Goal: Obtain resource: Download file/media

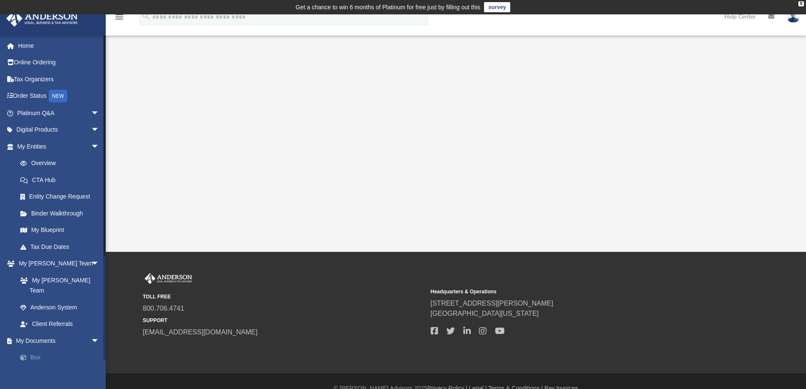
click at [38, 349] on link "Box" at bounding box center [62, 357] width 100 height 17
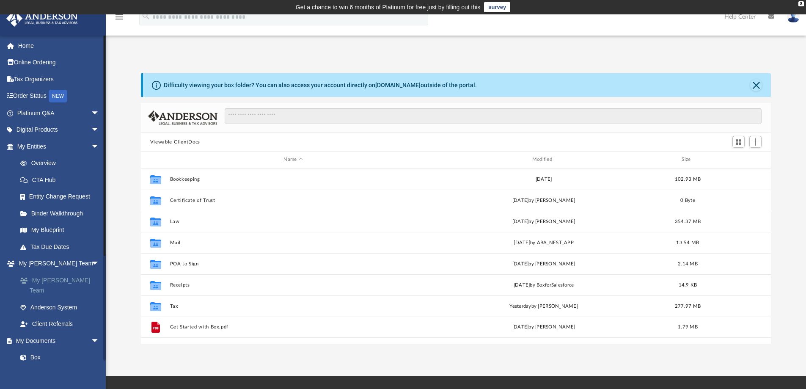
scroll to position [186, 624]
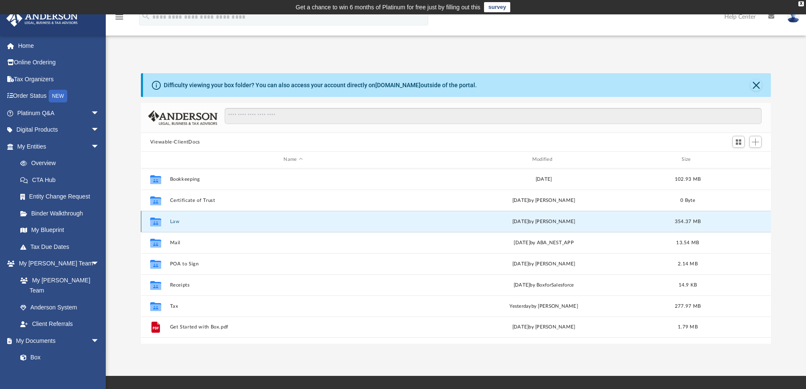
click at [175, 221] on button "Law" at bounding box center [293, 221] width 247 height 5
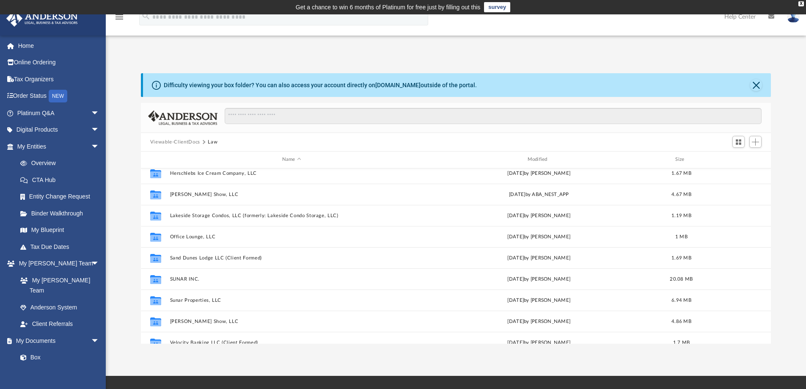
scroll to position [338, 0]
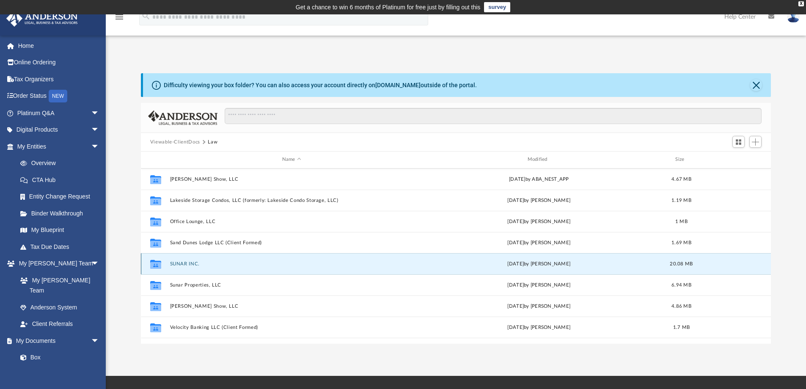
click at [184, 263] on button "SUNAR INC." at bounding box center [292, 263] width 244 height 5
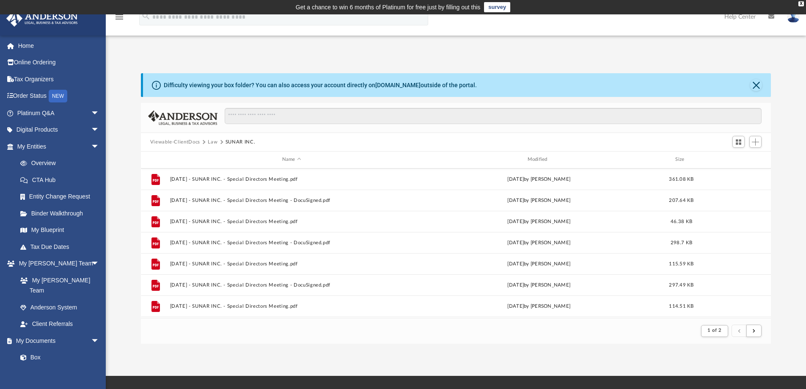
scroll to position [908, 0]
click at [196, 141] on button "Viewable-ClientDocs" at bounding box center [175, 142] width 50 height 8
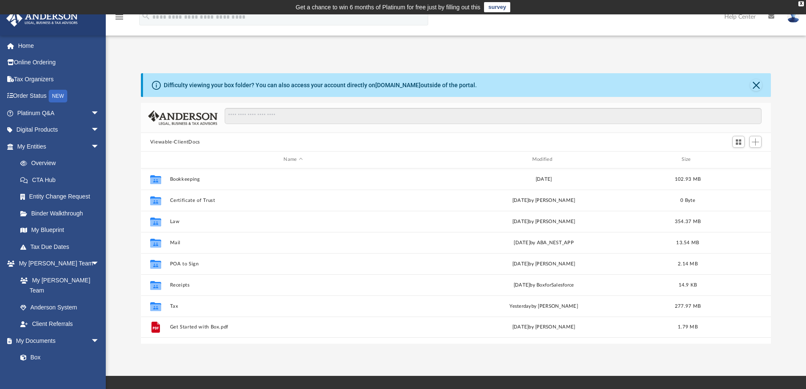
scroll to position [186, 624]
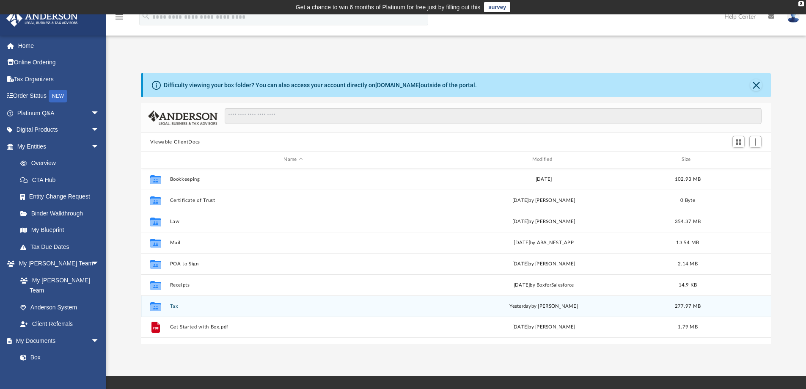
click at [168, 309] on div "Collaborated Folder Tax yesterday by Jasmine Splunge 277.97 MB" at bounding box center [456, 305] width 630 height 21
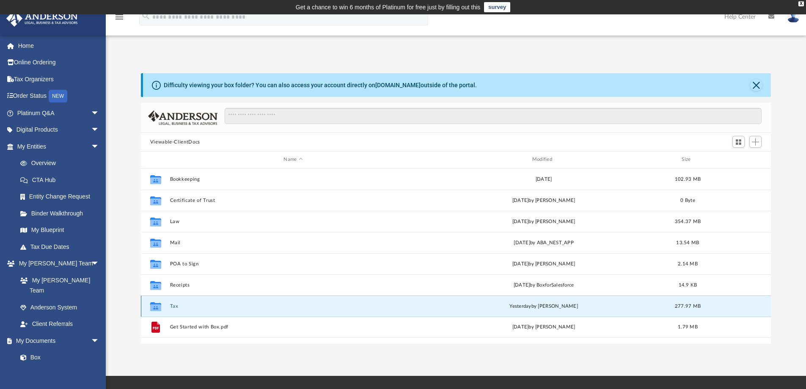
click at [176, 306] on button "Tax" at bounding box center [293, 305] width 247 height 5
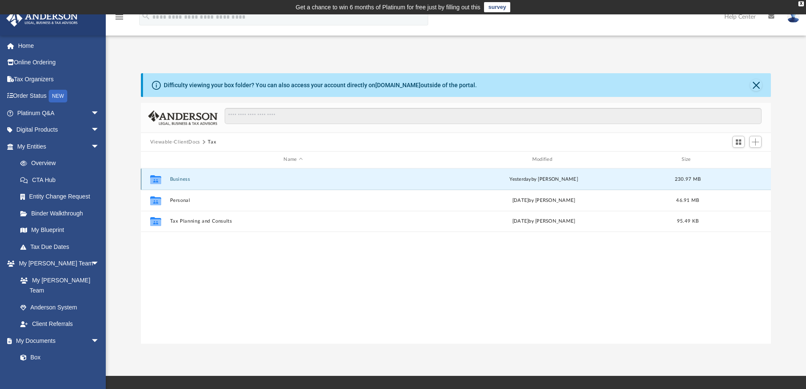
click at [184, 180] on button "Business" at bounding box center [293, 178] width 247 height 5
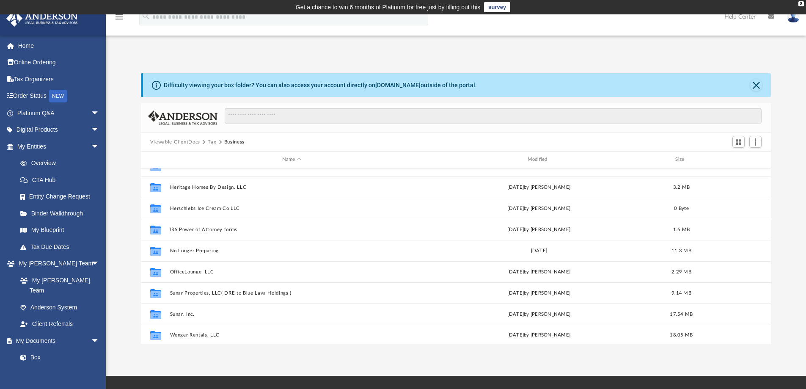
scroll to position [354, 0]
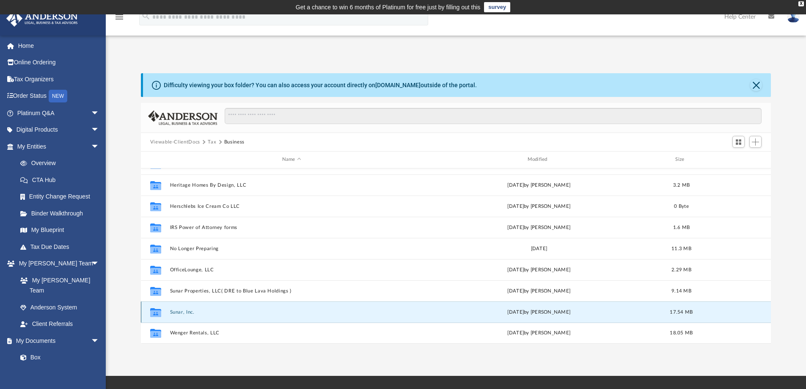
click at [187, 310] on button "Sunar, Inc." at bounding box center [292, 311] width 244 height 5
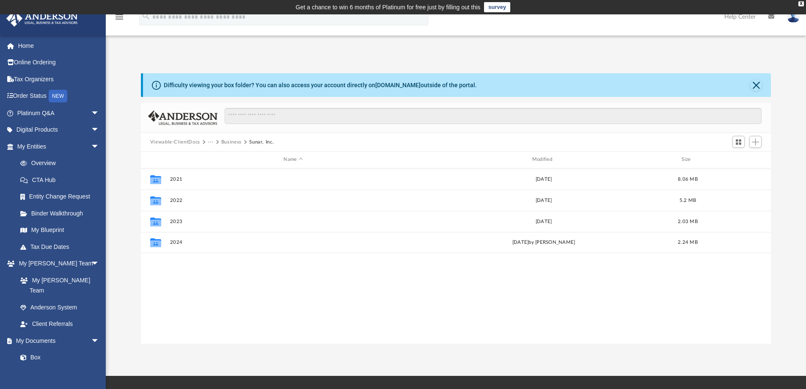
scroll to position [0, 0]
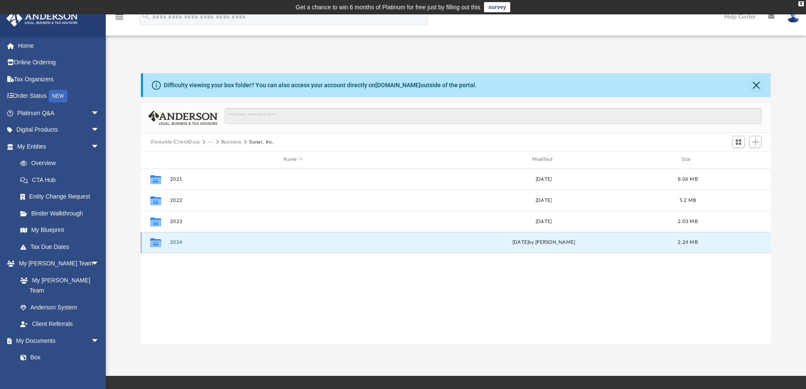
click at [177, 244] on button "2024" at bounding box center [293, 241] width 247 height 5
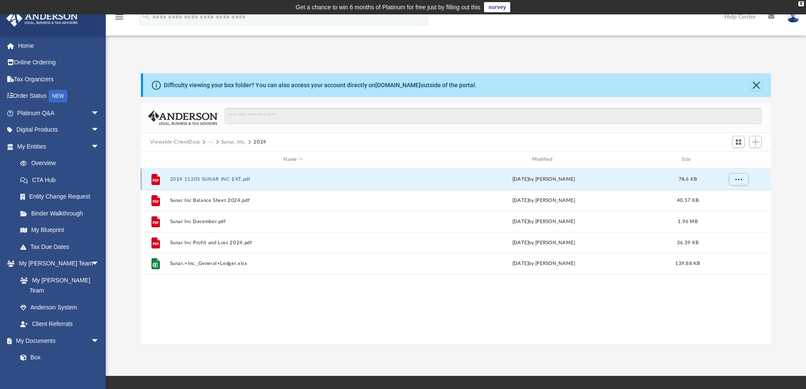
click at [226, 176] on button "2024 1120S SUNAR INC-EXT.pdf" at bounding box center [293, 178] width 247 height 5
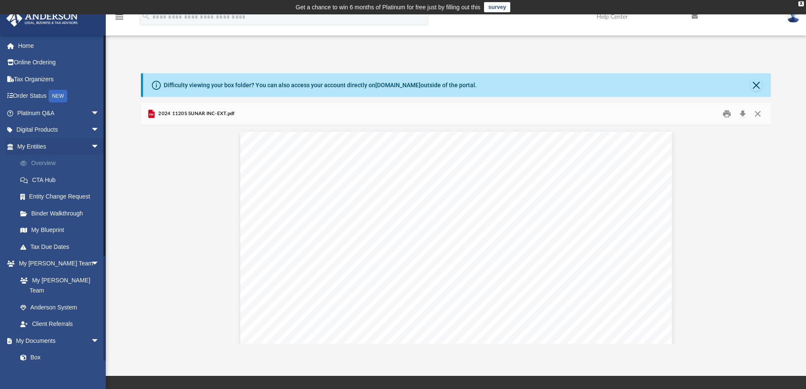
click at [51, 162] on link "Overview" at bounding box center [62, 163] width 100 height 17
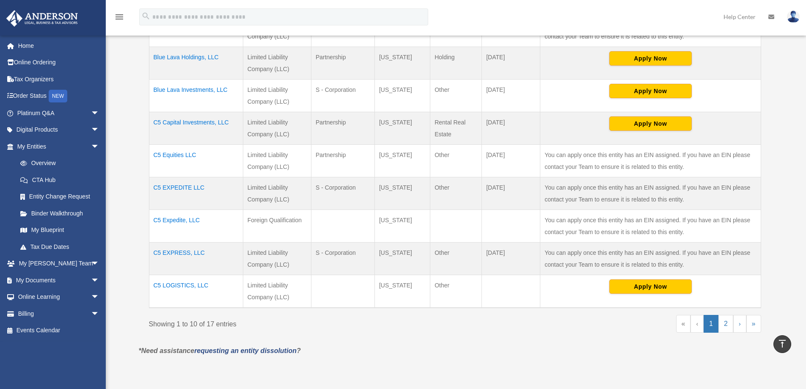
scroll to position [296, 0]
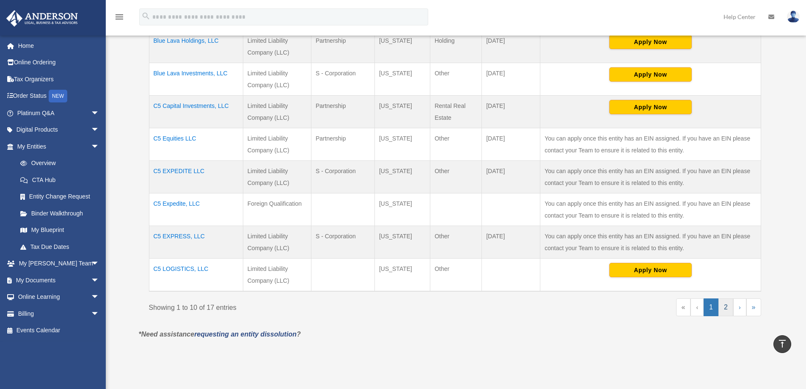
click at [729, 305] on link "2" at bounding box center [725, 307] width 15 height 18
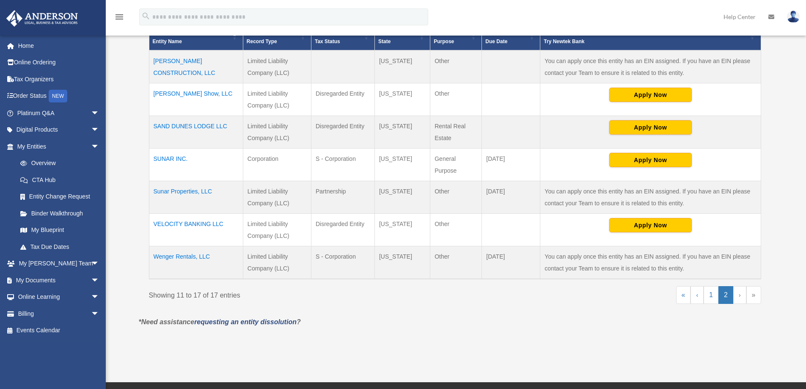
scroll to position [212, 0]
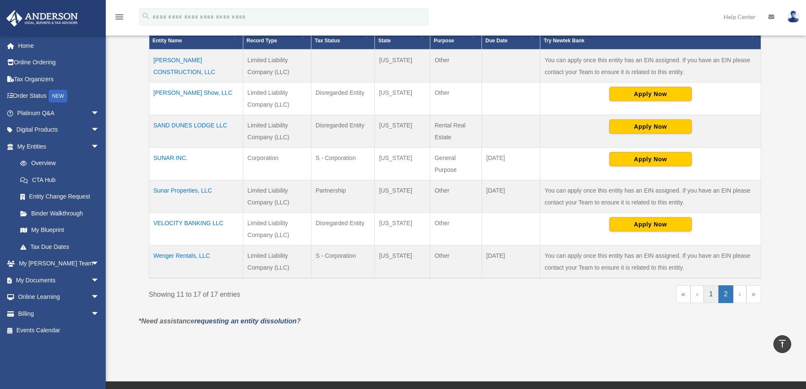
click at [710, 290] on link "1" at bounding box center [711, 294] width 15 height 18
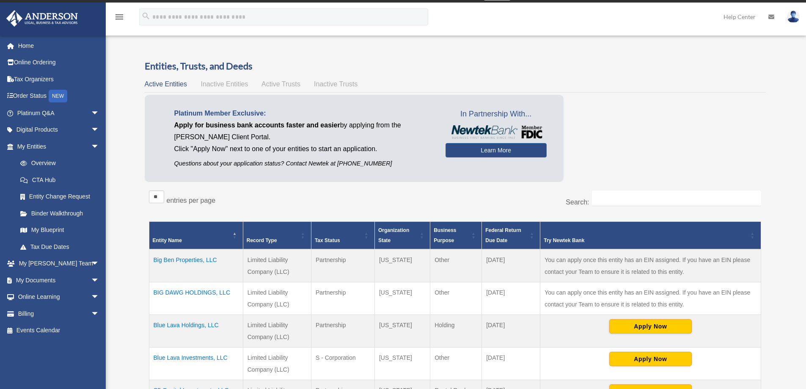
scroll to position [0, 0]
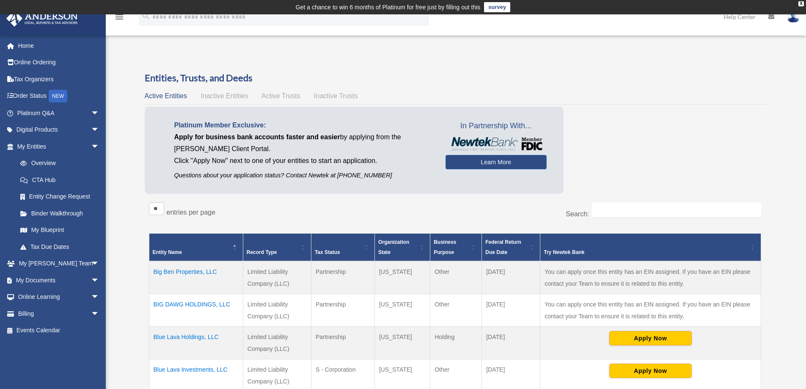
click at [242, 94] on span "Inactive Entities" at bounding box center [224, 95] width 47 height 7
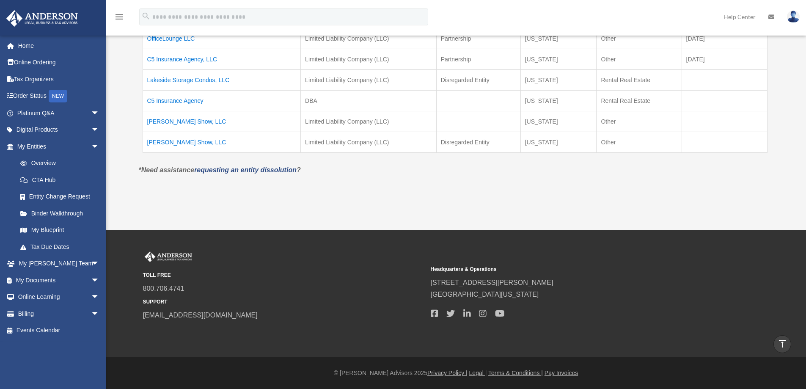
scroll to position [27, 0]
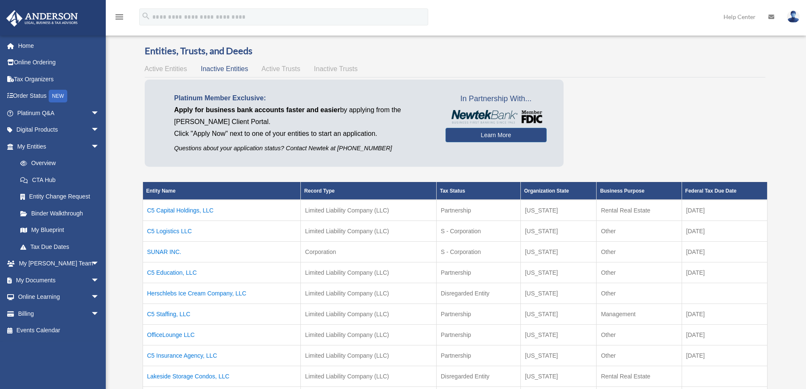
click at [176, 65] on div "Active Entities Inactive Entities Active Trusts Inactive Trusts" at bounding box center [455, 69] width 621 height 12
click at [178, 70] on span "Active Entities" at bounding box center [166, 68] width 42 height 7
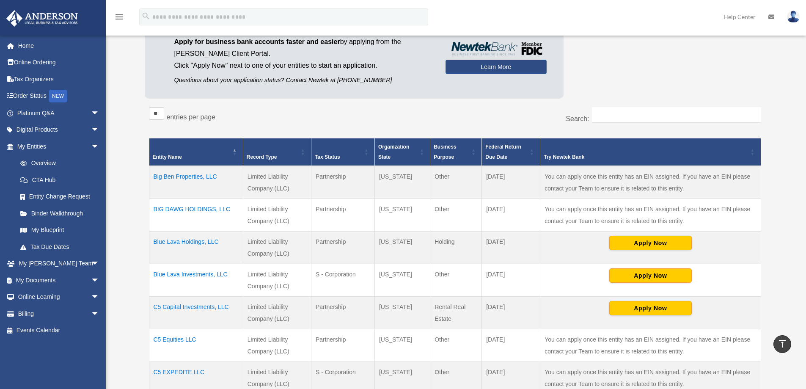
scroll to position [0, 0]
